Goal: Task Accomplishment & Management: Manage account settings

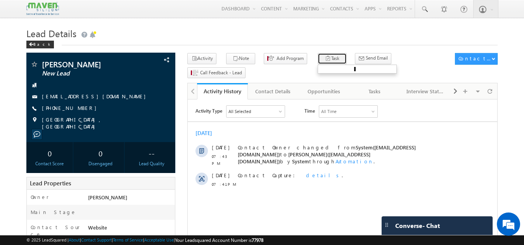
click at [325, 58] on icon "button" at bounding box center [328, 58] width 6 height 7
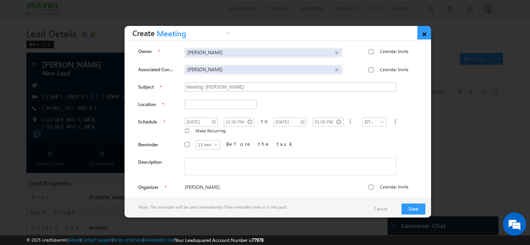
click at [424, 29] on link "×" at bounding box center [424, 33] width 14 height 14
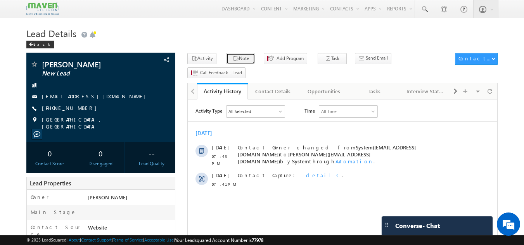
click at [240, 60] on button "Note" at bounding box center [240, 58] width 29 height 11
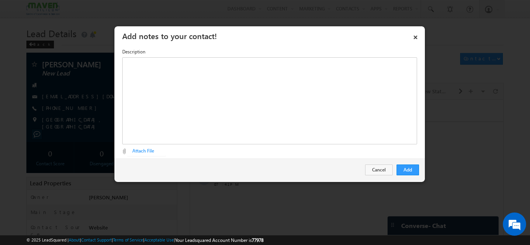
click at [418, 35] on link "×" at bounding box center [415, 36] width 13 height 14
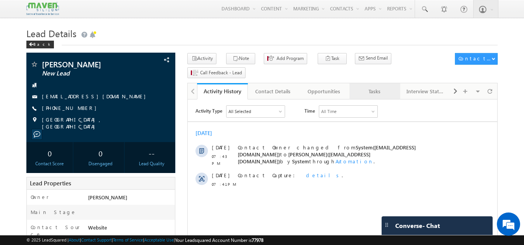
click at [367, 87] on div "Tasks" at bounding box center [375, 91] width 38 height 9
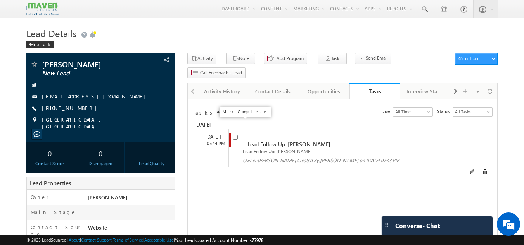
click at [235, 135] on input "checkbox" at bounding box center [235, 137] width 5 height 5
checkbox input "false"
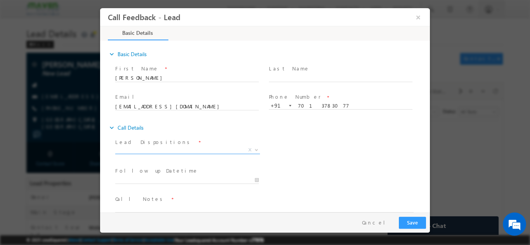
click at [185, 148] on span "X" at bounding box center [187, 150] width 145 height 8
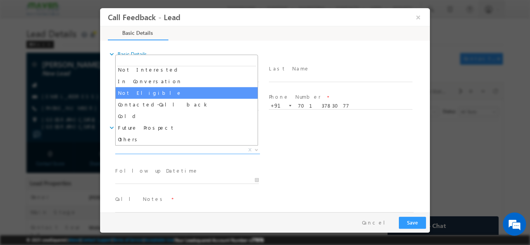
scroll to position [35, 0]
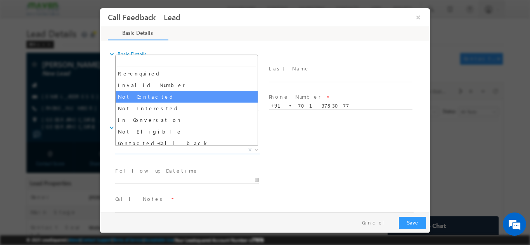
select select "Not Contacted"
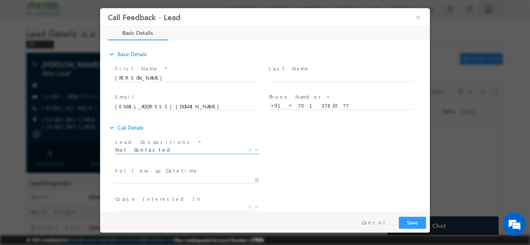
click at [247, 165] on div "Follow up Datetime *" at bounding box center [191, 179] width 154 height 29
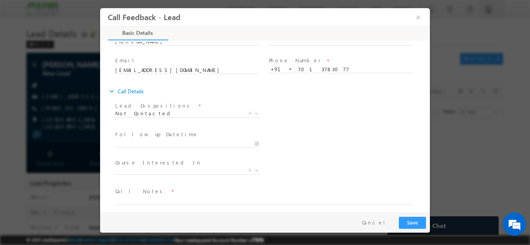
scroll to position [2, 0]
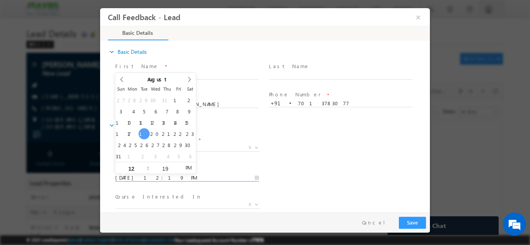
click at [166, 175] on input "19/08/2025 12:19 PM" at bounding box center [186, 178] width 143 height 8
type input "20/08/2025 12:19 PM"
click at [316, 156] on div "Lead Dispositions * Prospect Interested Re-enquired Invalid Number Not Contacte…" at bounding box center [272, 148] width 316 height 29
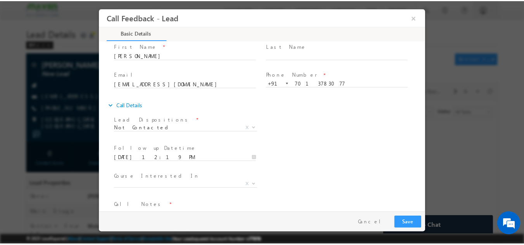
scroll to position [41, 0]
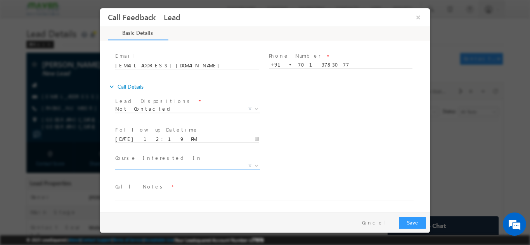
click at [153, 164] on span "X" at bounding box center [187, 166] width 145 height 8
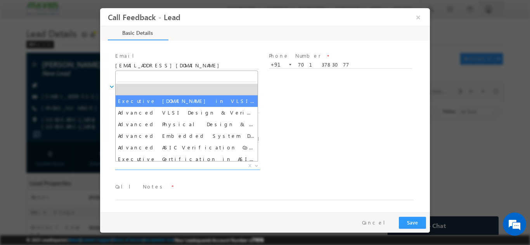
select select "Executive [DOMAIN_NAME] in VLSI Design"
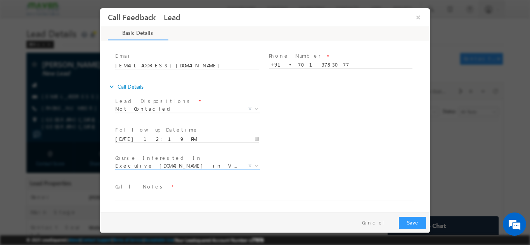
click at [316, 138] on div "Follow up Datetime * 20/08/2025 12:19 PM Program Type * Long Term Short Term X" at bounding box center [272, 138] width 316 height 29
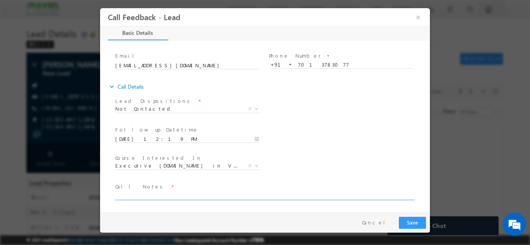
click at [135, 194] on textarea at bounding box center [264, 195] width 298 height 9
type textarea "DNP"
click at [418, 223] on button "Save" at bounding box center [412, 223] width 27 height 12
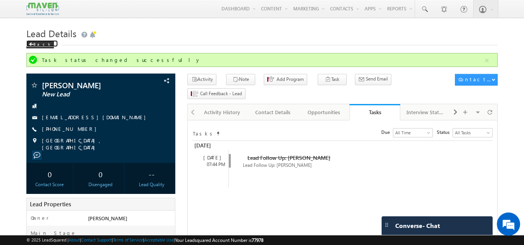
drag, startPoint x: 37, startPoint y: 42, endPoint x: 49, endPoint y: 44, distance: 12.6
click at [37, 42] on div "Back" at bounding box center [40, 45] width 28 height 8
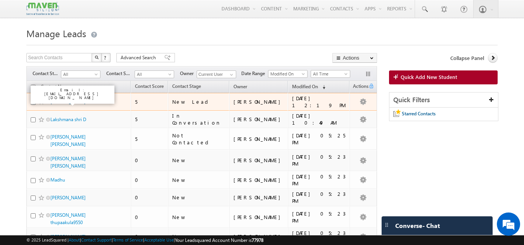
click at [63, 100] on link "[PERSON_NAME]" at bounding box center [67, 102] width 35 height 6
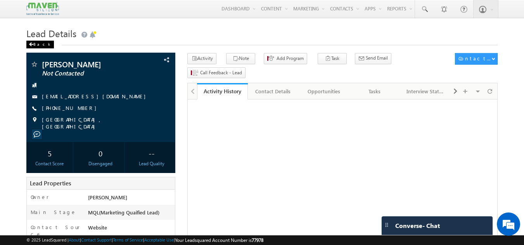
click at [37, 46] on div "Back" at bounding box center [40, 45] width 28 height 8
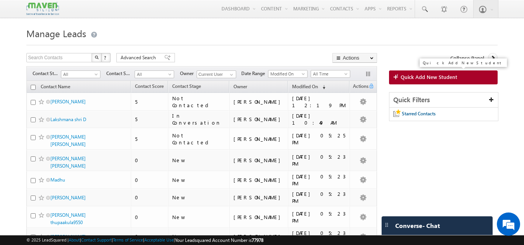
click at [449, 80] on span "Quick Add New Student" at bounding box center [429, 77] width 57 height 7
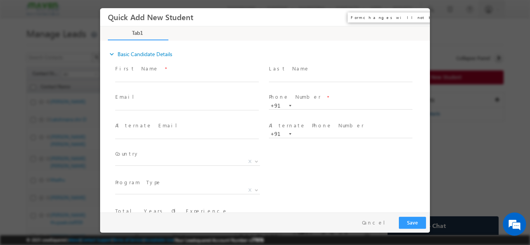
click at [417, 19] on button "×" at bounding box center [417, 17] width 13 height 14
